Goal: Task Accomplishment & Management: Manage account settings

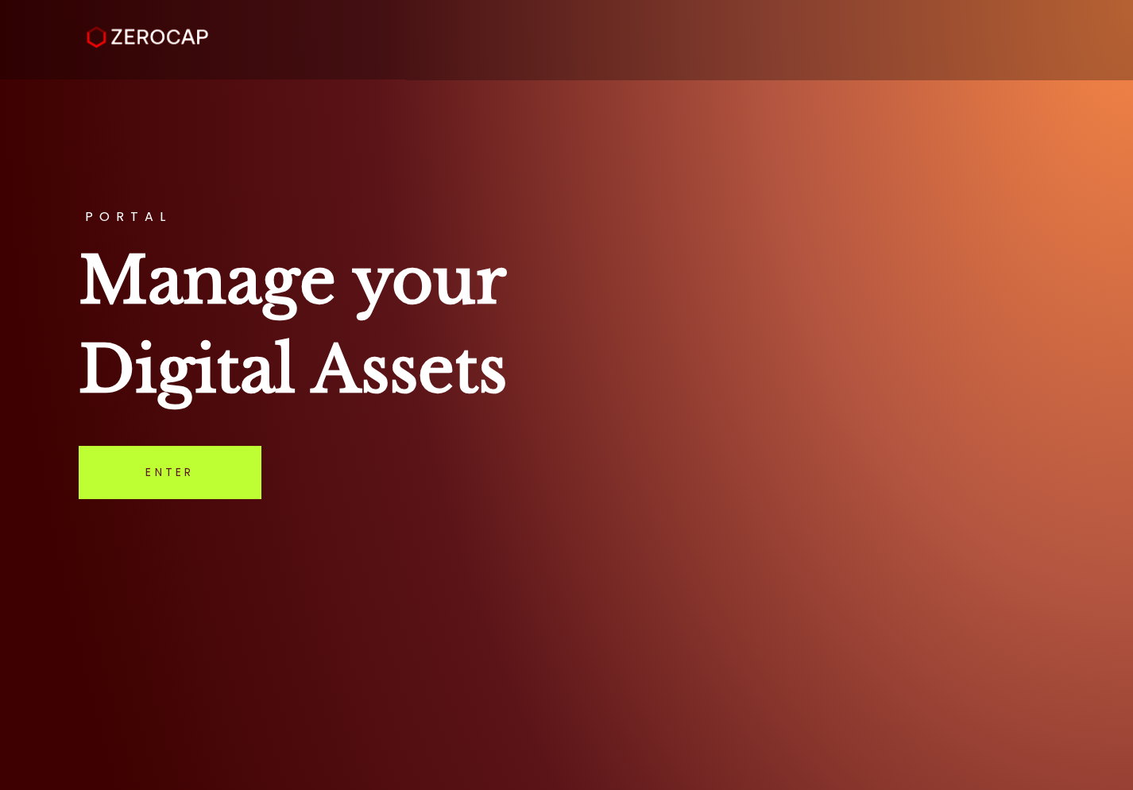
click at [210, 483] on link "Enter" at bounding box center [170, 472] width 182 height 52
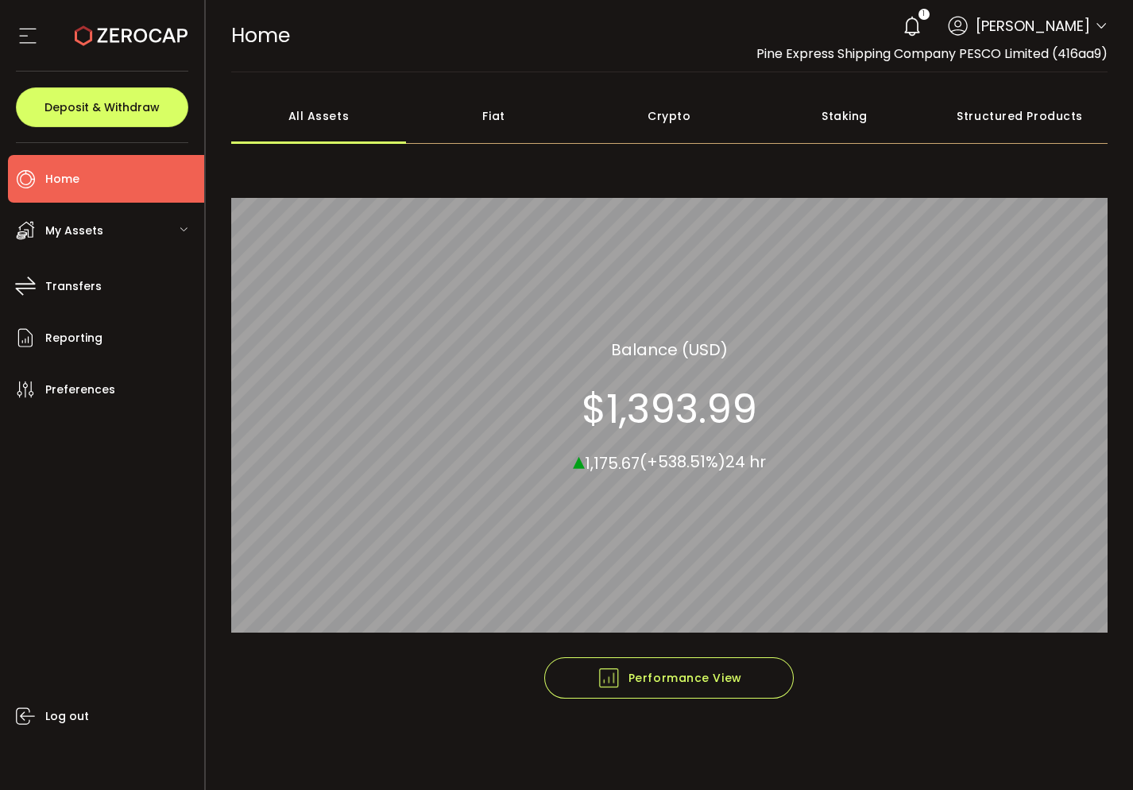
click at [910, 26] on div "1" at bounding box center [911, 26] width 35 height 35
click at [903, 31] on icon at bounding box center [912, 26] width 22 height 22
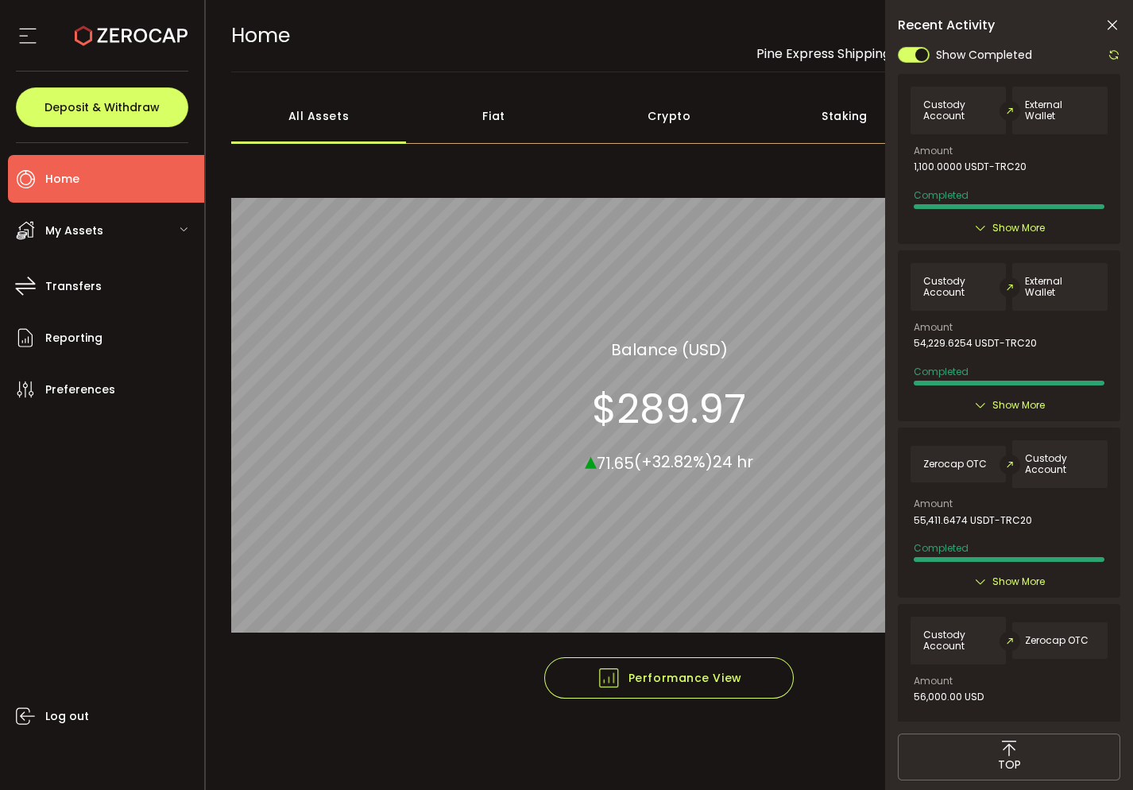
click at [1104, 30] on icon at bounding box center [1112, 25] width 16 height 16
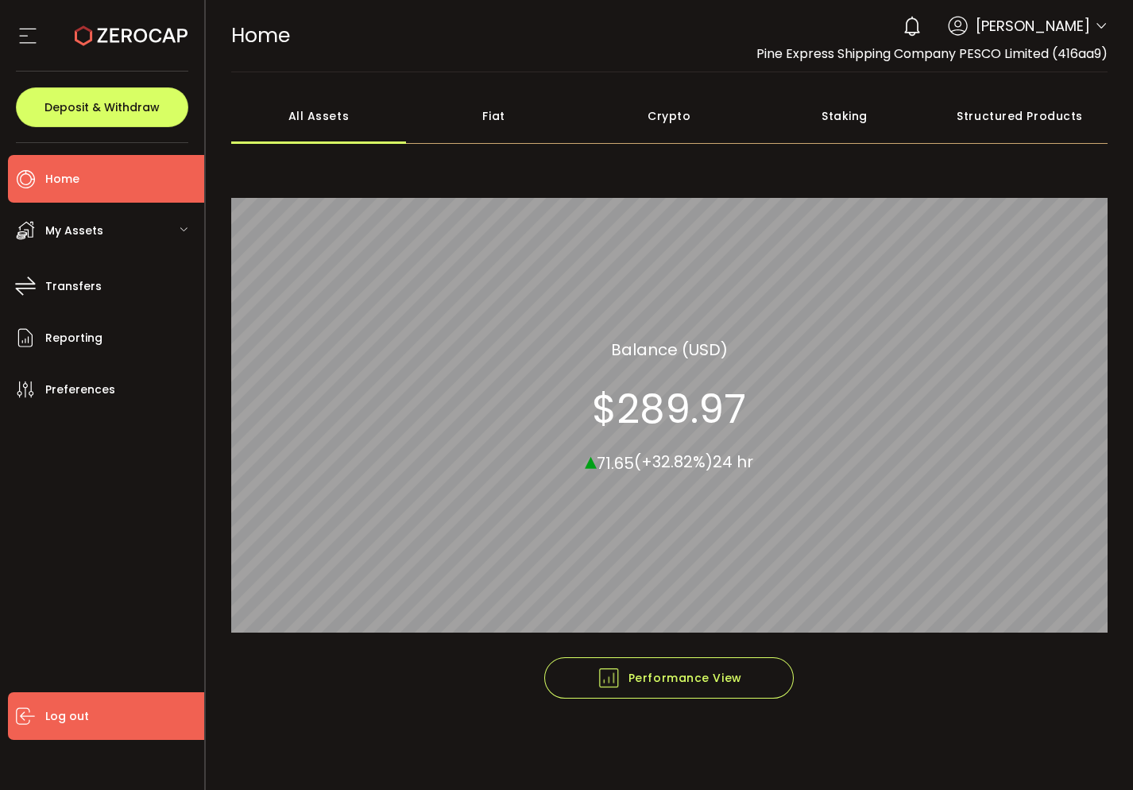
click at [109, 708] on li "Log out" at bounding box center [106, 716] width 196 height 48
